Goal: Complete application form

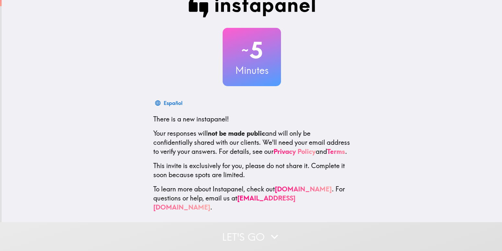
scroll to position [19, 0]
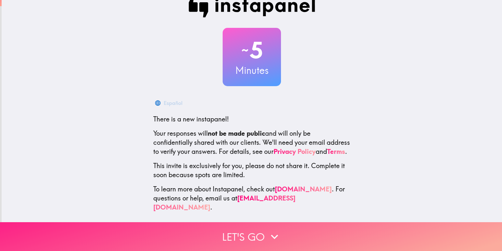
click at [254, 232] on button "Let's go" at bounding box center [251, 236] width 502 height 29
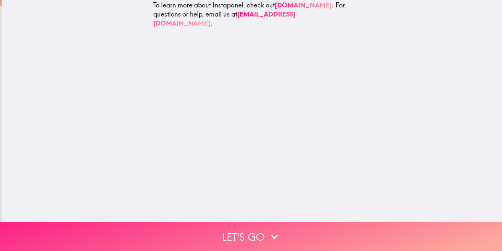
scroll to position [0, 0]
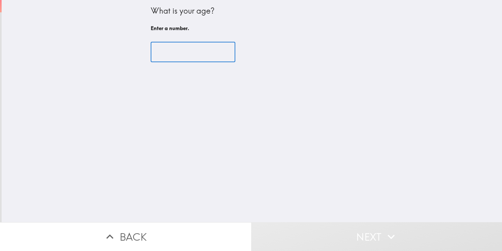
click at [215, 47] on input "number" at bounding box center [193, 52] width 85 height 20
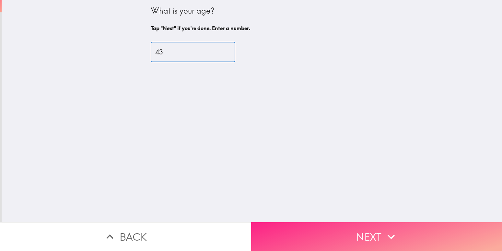
type input "43"
click at [353, 223] on button "Next" at bounding box center [376, 236] width 251 height 29
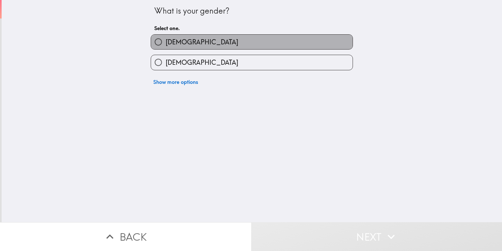
click at [195, 44] on label "[DEMOGRAPHIC_DATA]" at bounding box center [252, 42] width 202 height 15
click at [166, 44] on input "[DEMOGRAPHIC_DATA]" at bounding box center [158, 42] width 15 height 15
radio input "true"
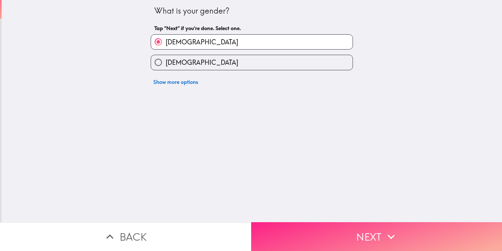
click at [362, 227] on button "Next" at bounding box center [376, 236] width 251 height 29
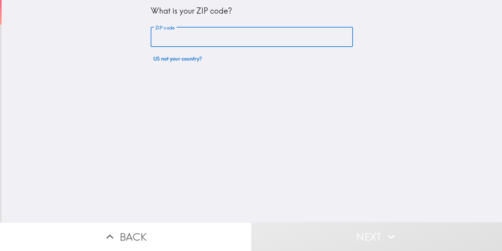
click at [198, 36] on input "ZIP code" at bounding box center [252, 37] width 202 height 20
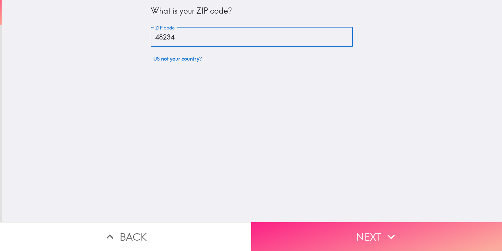
type input "48234"
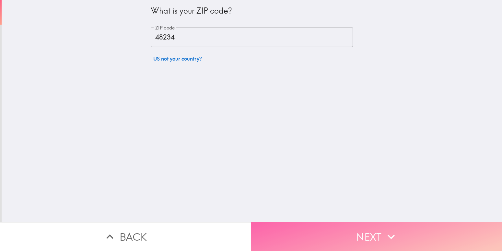
click at [399, 231] on button "Next" at bounding box center [376, 236] width 251 height 29
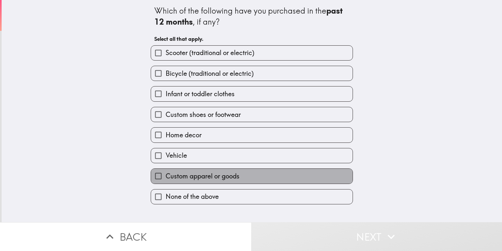
click at [208, 175] on span "Custom apparel or goods" at bounding box center [203, 176] width 74 height 9
click at [166, 175] on input "Custom apparel or goods" at bounding box center [158, 176] width 15 height 15
checkbox input "true"
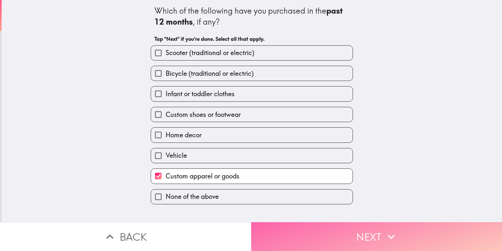
click at [375, 232] on button "Next" at bounding box center [376, 236] width 251 height 29
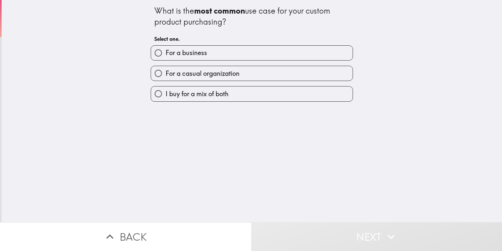
click at [192, 76] on span "For a casual organization" at bounding box center [203, 73] width 74 height 9
click at [166, 76] on input "For a casual organization" at bounding box center [158, 73] width 15 height 15
radio input "true"
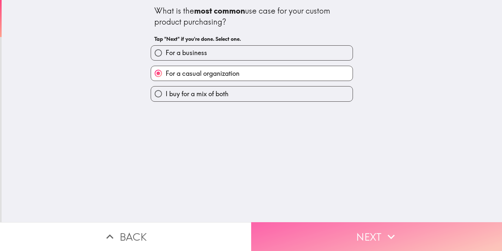
click at [391, 236] on icon "button" at bounding box center [391, 237] width 14 height 14
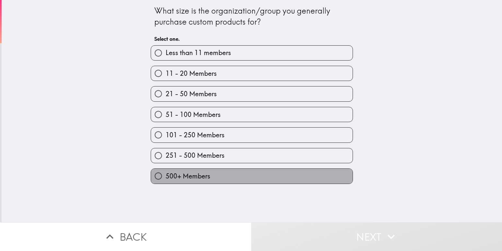
click at [192, 178] on span "500+ Members" at bounding box center [188, 176] width 45 height 9
click at [166, 178] on input "500+ Members" at bounding box center [158, 176] width 15 height 15
radio input "true"
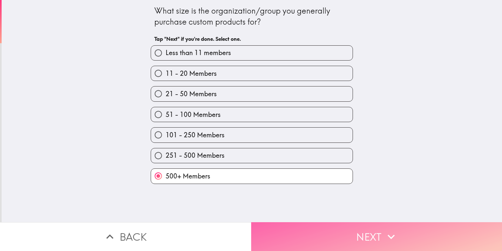
click at [372, 230] on button "Next" at bounding box center [376, 236] width 251 height 29
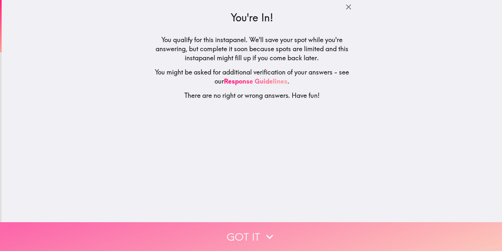
click at [258, 229] on button "Got it" at bounding box center [251, 236] width 502 height 29
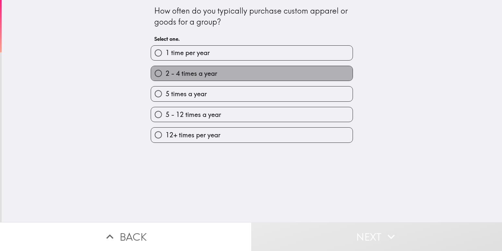
click at [196, 74] on span "2 - 4 times a year" at bounding box center [192, 73] width 52 height 9
click at [166, 74] on input "2 - 4 times a year" at bounding box center [158, 73] width 15 height 15
radio input "true"
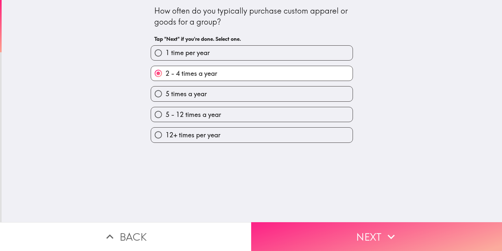
click at [305, 227] on button "Next" at bounding box center [376, 236] width 251 height 29
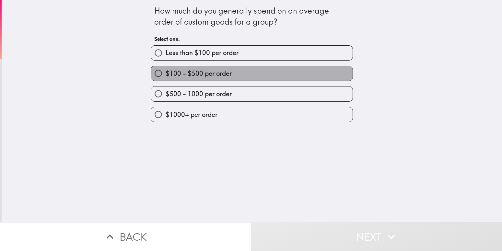
click at [216, 75] on span "$100 - $500 per order" at bounding box center [199, 73] width 66 height 9
click at [166, 75] on input "$100 - $500 per order" at bounding box center [158, 73] width 15 height 15
radio input "true"
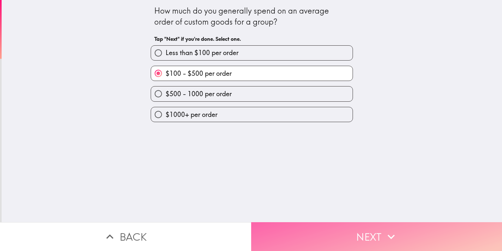
click at [354, 231] on button "Next" at bounding box center [376, 236] width 251 height 29
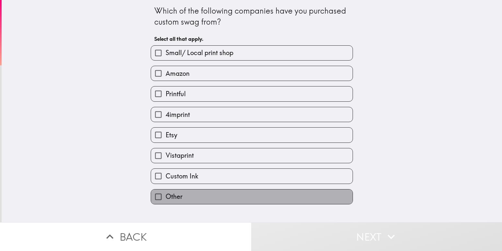
click at [166, 193] on span "Other" at bounding box center [174, 196] width 17 height 9
click at [163, 193] on input "Other" at bounding box center [158, 197] width 15 height 15
checkbox input "true"
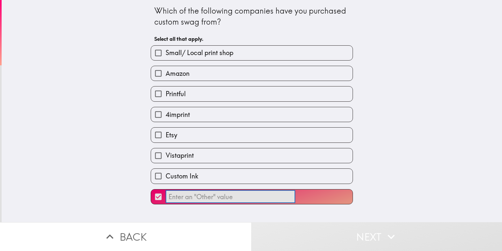
click at [197, 197] on input "​" at bounding box center [231, 197] width 130 height 13
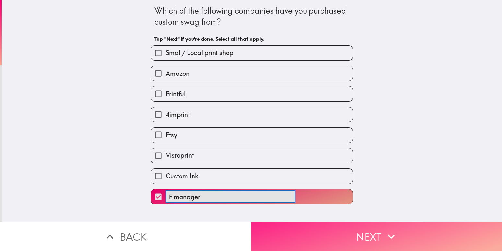
type input "it manager"
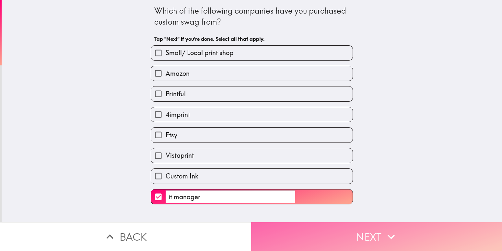
click at [406, 227] on button "Next" at bounding box center [376, 236] width 251 height 29
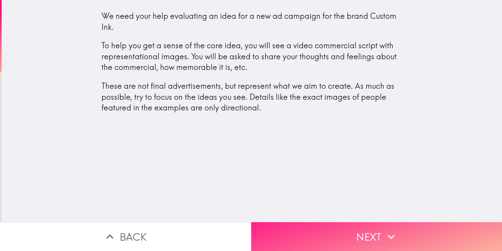
click at [377, 225] on button "Next" at bounding box center [376, 236] width 251 height 29
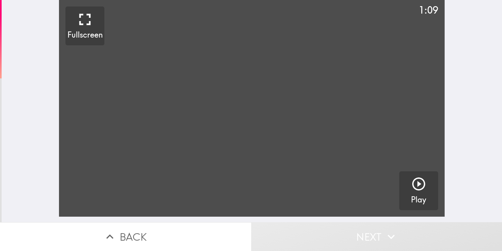
click at [291, 112] on video "button" at bounding box center [251, 108] width 385 height 217
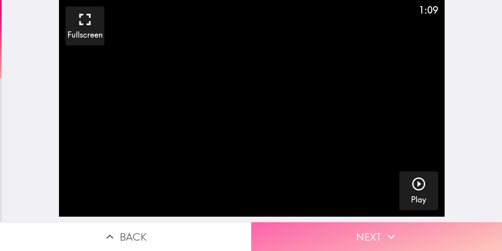
click at [395, 234] on icon "button" at bounding box center [391, 237] width 14 height 14
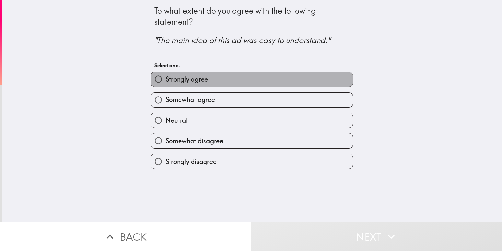
click at [190, 80] on span "Strongly agree" at bounding box center [187, 79] width 42 height 9
click at [166, 80] on input "Strongly agree" at bounding box center [158, 79] width 15 height 15
radio input "true"
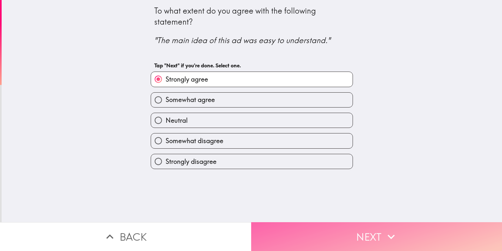
click at [333, 228] on button "Next" at bounding box center [376, 236] width 251 height 29
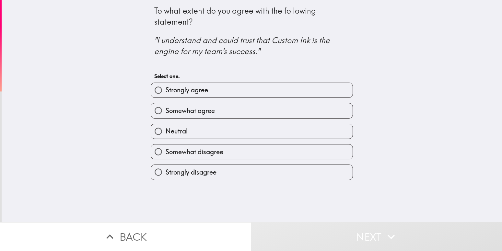
click at [197, 92] on span "Strongly agree" at bounding box center [187, 90] width 42 height 9
click at [166, 92] on input "Strongly agree" at bounding box center [158, 90] width 15 height 15
radio input "true"
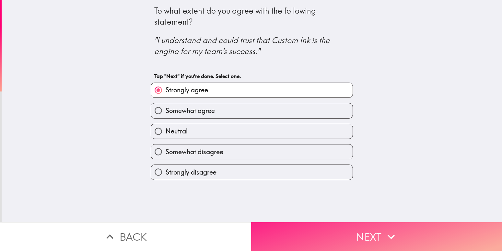
click at [342, 230] on button "Next" at bounding box center [376, 236] width 251 height 29
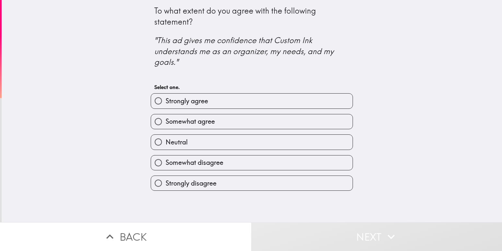
click at [205, 120] on span "Somewhat agree" at bounding box center [190, 121] width 49 height 9
click at [166, 120] on input "Somewhat agree" at bounding box center [158, 121] width 15 height 15
radio input "true"
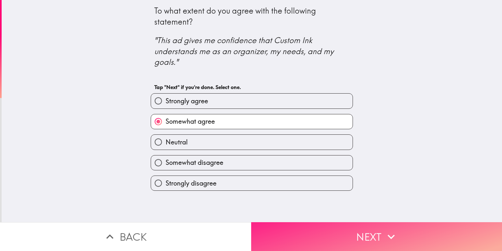
click at [387, 230] on icon "button" at bounding box center [391, 237] width 14 height 14
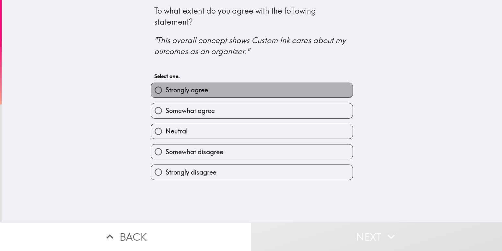
click at [186, 90] on span "Strongly agree" at bounding box center [187, 90] width 42 height 9
click at [166, 90] on input "Strongly agree" at bounding box center [158, 90] width 15 height 15
radio input "true"
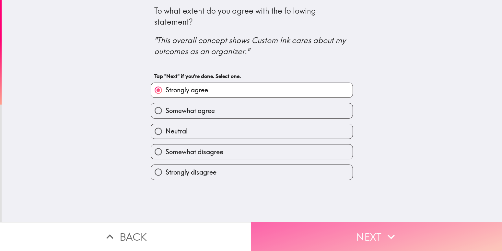
click at [366, 224] on button "Next" at bounding box center [376, 236] width 251 height 29
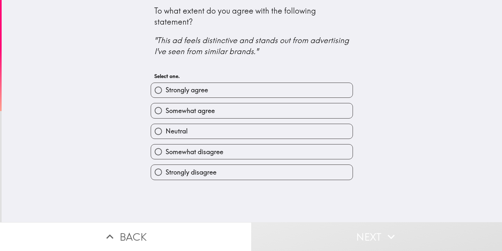
click at [203, 111] on span "Somewhat agree" at bounding box center [190, 110] width 49 height 9
click at [166, 111] on input "Somewhat agree" at bounding box center [158, 110] width 15 height 15
radio input "true"
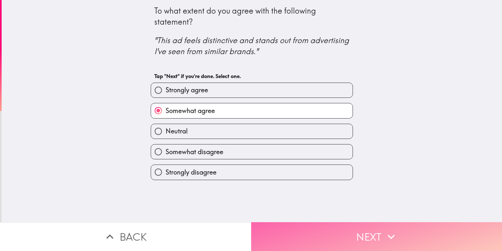
click at [354, 227] on button "Next" at bounding box center [376, 236] width 251 height 29
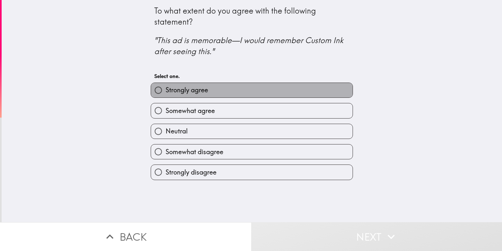
click at [208, 93] on label "Strongly agree" at bounding box center [252, 90] width 202 height 15
click at [166, 93] on input "Strongly agree" at bounding box center [158, 90] width 15 height 15
radio input "true"
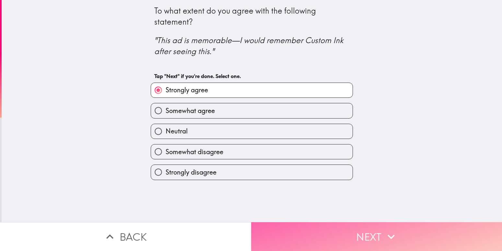
click at [357, 228] on button "Next" at bounding box center [376, 236] width 251 height 29
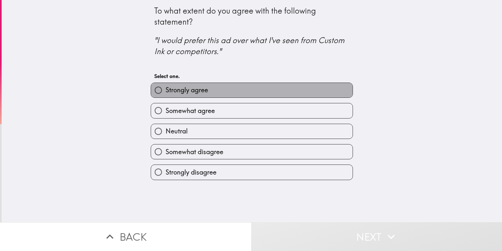
click at [197, 91] on span "Strongly agree" at bounding box center [187, 90] width 42 height 9
click at [166, 91] on input "Strongly agree" at bounding box center [158, 90] width 15 height 15
radio input "true"
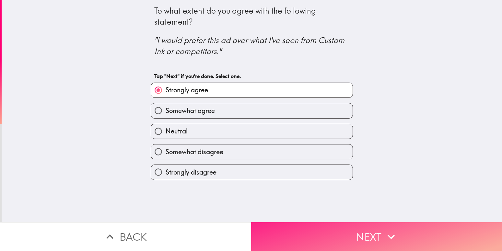
click at [364, 234] on button "Next" at bounding box center [376, 236] width 251 height 29
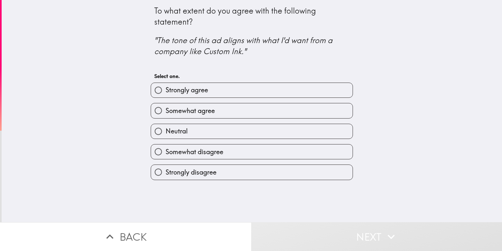
click at [215, 89] on label "Strongly agree" at bounding box center [252, 90] width 202 height 15
click at [166, 89] on input "Strongly agree" at bounding box center [158, 90] width 15 height 15
radio input "true"
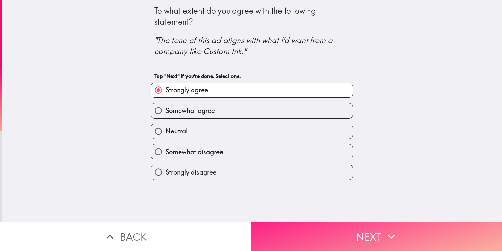
click at [354, 229] on button "Next" at bounding box center [376, 236] width 251 height 29
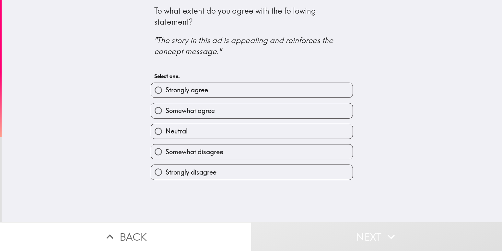
click at [209, 111] on span "Somewhat agree" at bounding box center [190, 110] width 49 height 9
click at [166, 111] on input "Somewhat agree" at bounding box center [158, 110] width 15 height 15
radio input "true"
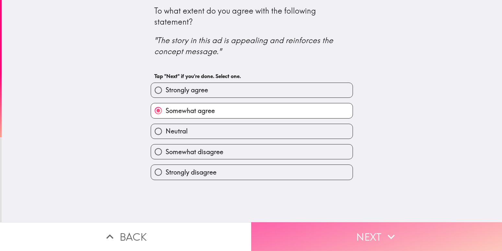
click at [367, 231] on button "Next" at bounding box center [376, 236] width 251 height 29
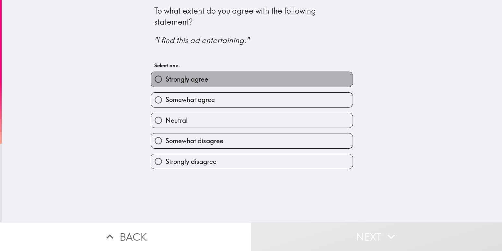
click at [205, 76] on label "Strongly agree" at bounding box center [252, 79] width 202 height 15
click at [166, 76] on input "Strongly agree" at bounding box center [158, 79] width 15 height 15
radio input "true"
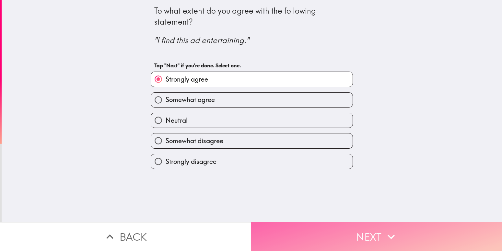
click at [357, 227] on button "Next" at bounding box center [376, 236] width 251 height 29
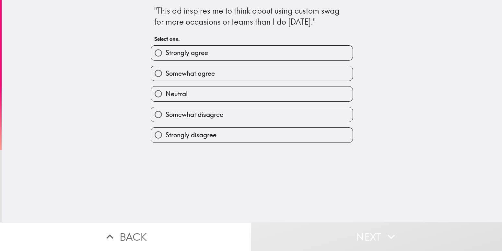
click at [219, 71] on label "Somewhat agree" at bounding box center [252, 73] width 202 height 15
click at [166, 71] on input "Somewhat agree" at bounding box center [158, 73] width 15 height 15
radio input "true"
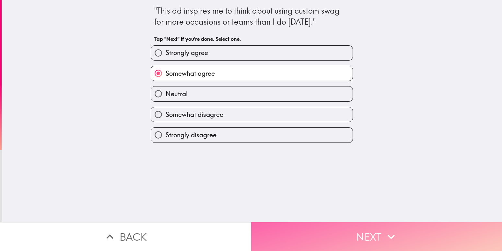
click at [339, 227] on button "Next" at bounding box center [376, 236] width 251 height 29
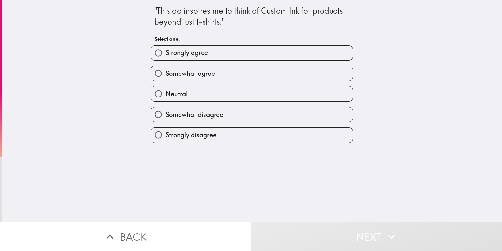
click at [222, 57] on label "Strongly agree" at bounding box center [252, 53] width 202 height 15
click at [166, 57] on input "Strongly agree" at bounding box center [158, 53] width 15 height 15
radio input "true"
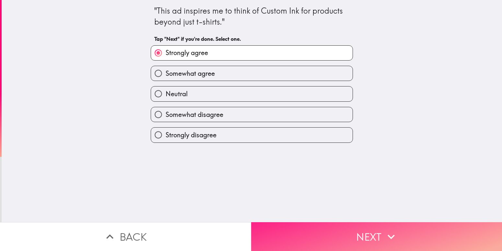
click at [360, 229] on button "Next" at bounding box center [376, 236] width 251 height 29
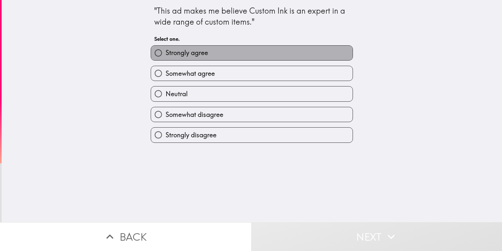
click at [210, 52] on label "Strongly agree" at bounding box center [252, 53] width 202 height 15
click at [166, 52] on input "Strongly agree" at bounding box center [158, 53] width 15 height 15
radio input "true"
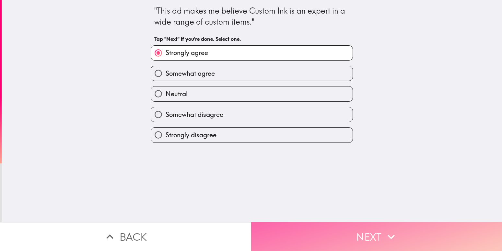
click at [322, 236] on button "Next" at bounding box center [376, 236] width 251 height 29
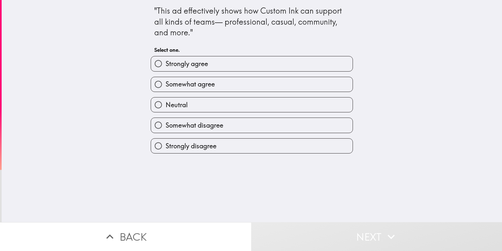
click at [194, 81] on span "Somewhat agree" at bounding box center [190, 84] width 49 height 9
click at [166, 81] on input "Somewhat agree" at bounding box center [158, 84] width 15 height 15
radio input "true"
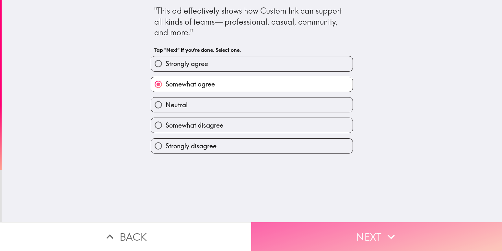
click at [339, 228] on button "Next" at bounding box center [376, 236] width 251 height 29
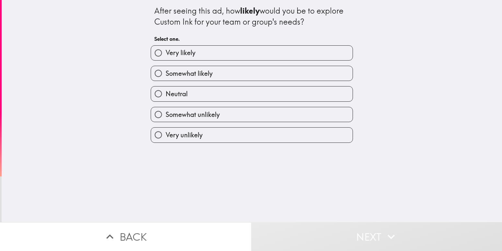
click at [210, 53] on label "Very likely" at bounding box center [252, 53] width 202 height 15
click at [166, 53] on input "Very likely" at bounding box center [158, 53] width 15 height 15
radio input "true"
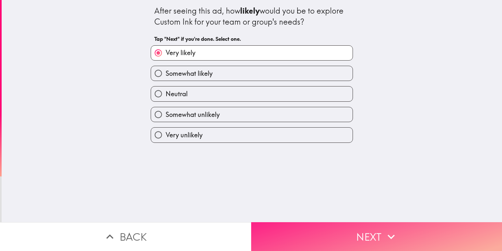
click at [342, 226] on button "Next" at bounding box center [376, 236] width 251 height 29
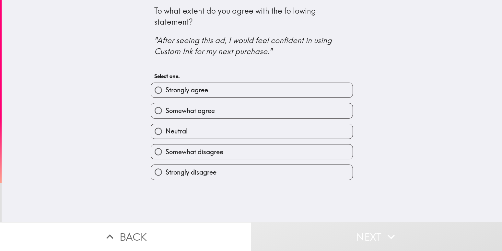
click at [217, 94] on label "Strongly agree" at bounding box center [252, 90] width 202 height 15
click at [166, 94] on input "Strongly agree" at bounding box center [158, 90] width 15 height 15
radio input "true"
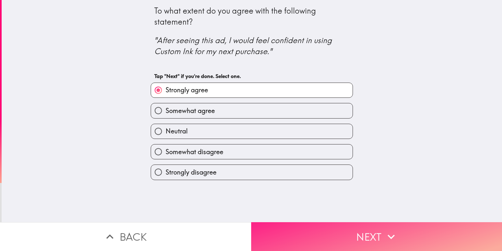
click at [338, 225] on button "Next" at bounding box center [376, 236] width 251 height 29
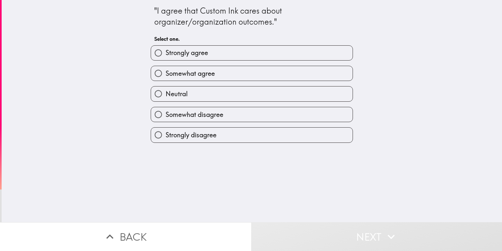
click at [209, 75] on span "Somewhat agree" at bounding box center [190, 73] width 49 height 9
click at [166, 75] on input "Somewhat agree" at bounding box center [158, 73] width 15 height 15
radio input "true"
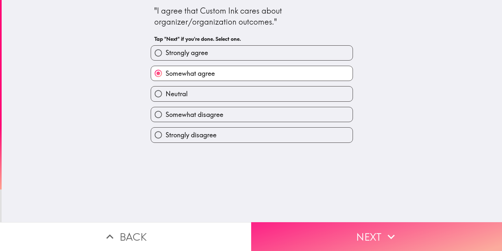
click at [370, 225] on button "Next" at bounding box center [376, 236] width 251 height 29
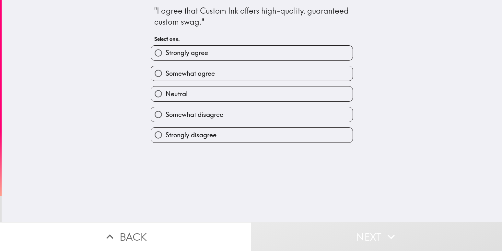
click at [189, 50] on span "Strongly agree" at bounding box center [187, 52] width 42 height 9
click at [166, 50] on input "Strongly agree" at bounding box center [158, 53] width 15 height 15
radio input "true"
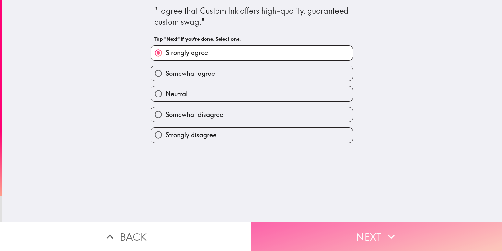
click at [360, 231] on button "Next" at bounding box center [376, 236] width 251 height 29
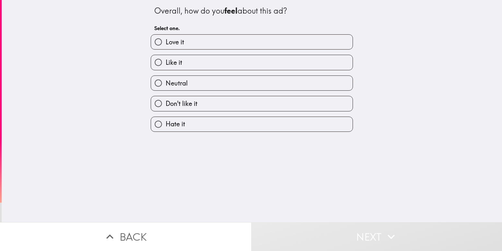
click at [189, 43] on label "Love it" at bounding box center [252, 42] width 202 height 15
click at [166, 43] on input "Love it" at bounding box center [158, 42] width 15 height 15
radio input "true"
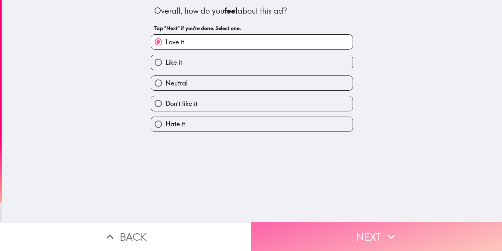
click at [357, 228] on button "Next" at bounding box center [376, 236] width 251 height 29
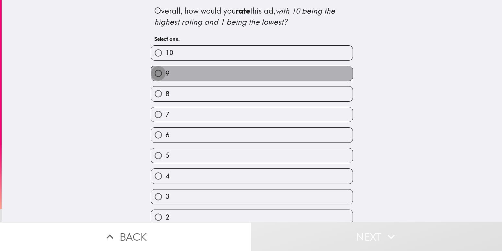
click at [159, 75] on input "9" at bounding box center [158, 73] width 15 height 15
radio input "true"
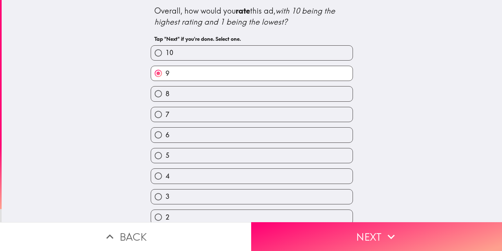
scroll to position [29, 0]
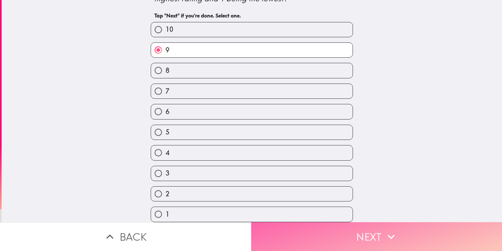
click at [364, 226] on button "Next" at bounding box center [376, 236] width 251 height 29
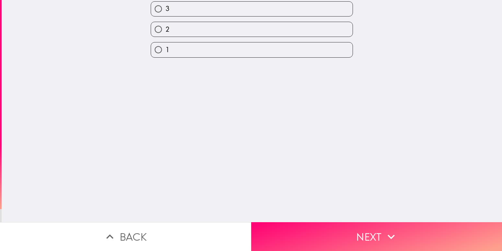
scroll to position [0, 0]
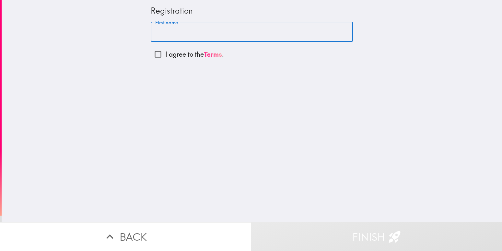
click at [168, 30] on input "First name" at bounding box center [252, 32] width 202 height 20
type input "varla"
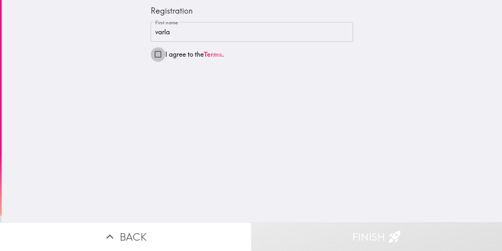
click at [151, 52] on input "I agree to the Terms ." at bounding box center [158, 54] width 15 height 15
checkbox input "true"
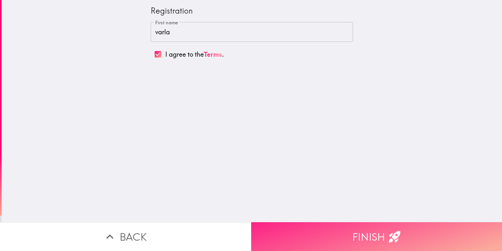
click at [373, 225] on button "Finish" at bounding box center [376, 236] width 251 height 29
